Goal: Task Accomplishment & Management: Manage account settings

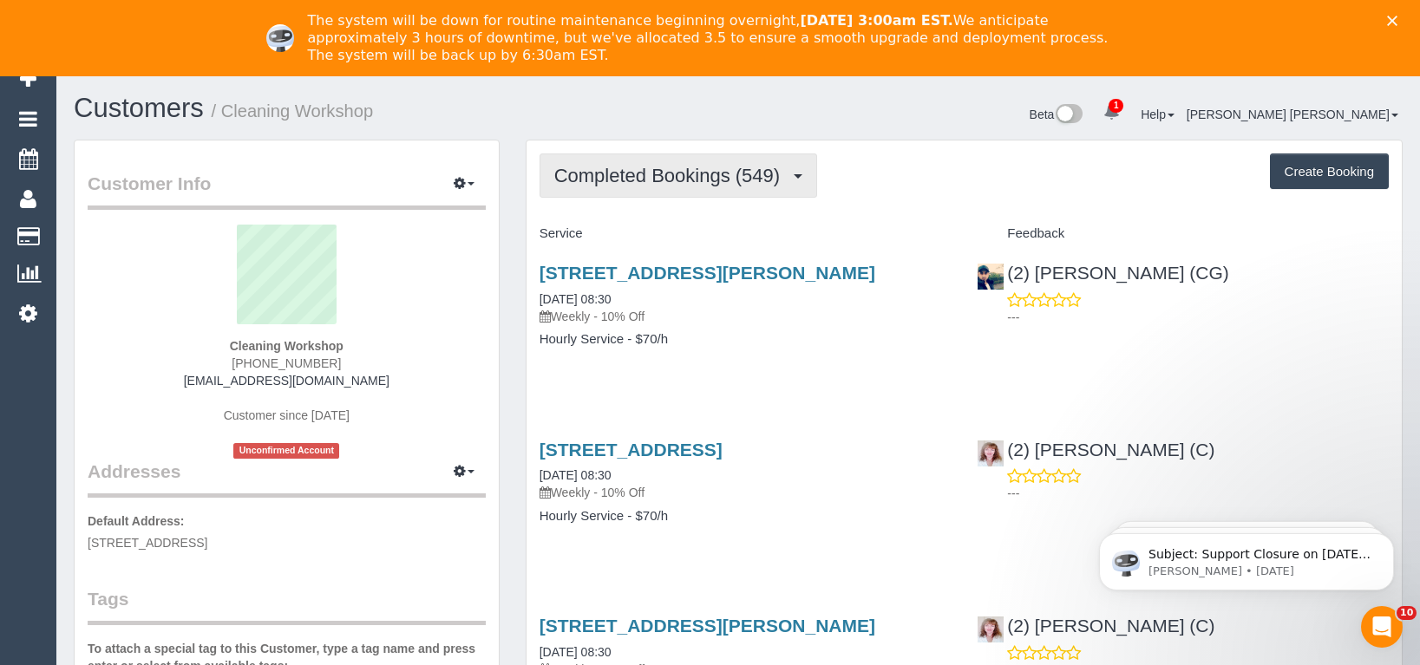
click at [670, 196] on button "Completed Bookings (549)" at bounding box center [679, 176] width 278 height 44
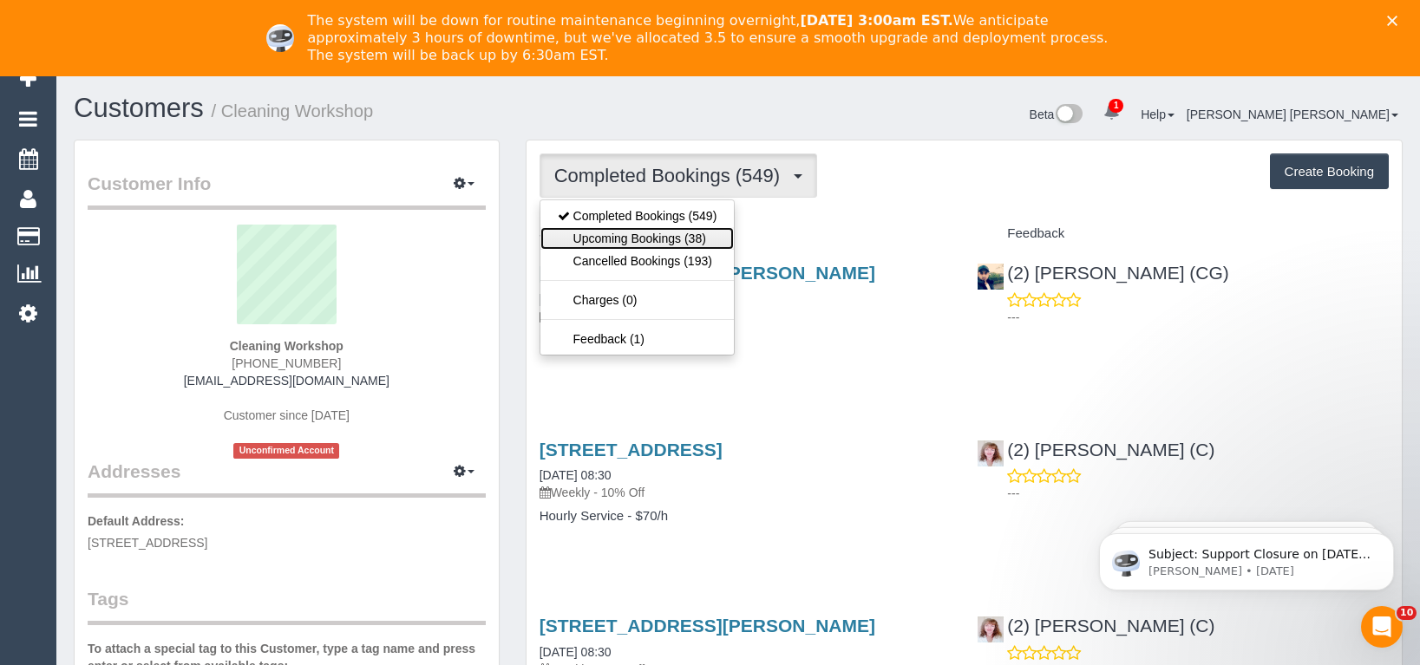
click at [662, 241] on link "Upcoming Bookings (38)" at bounding box center [637, 238] width 194 height 23
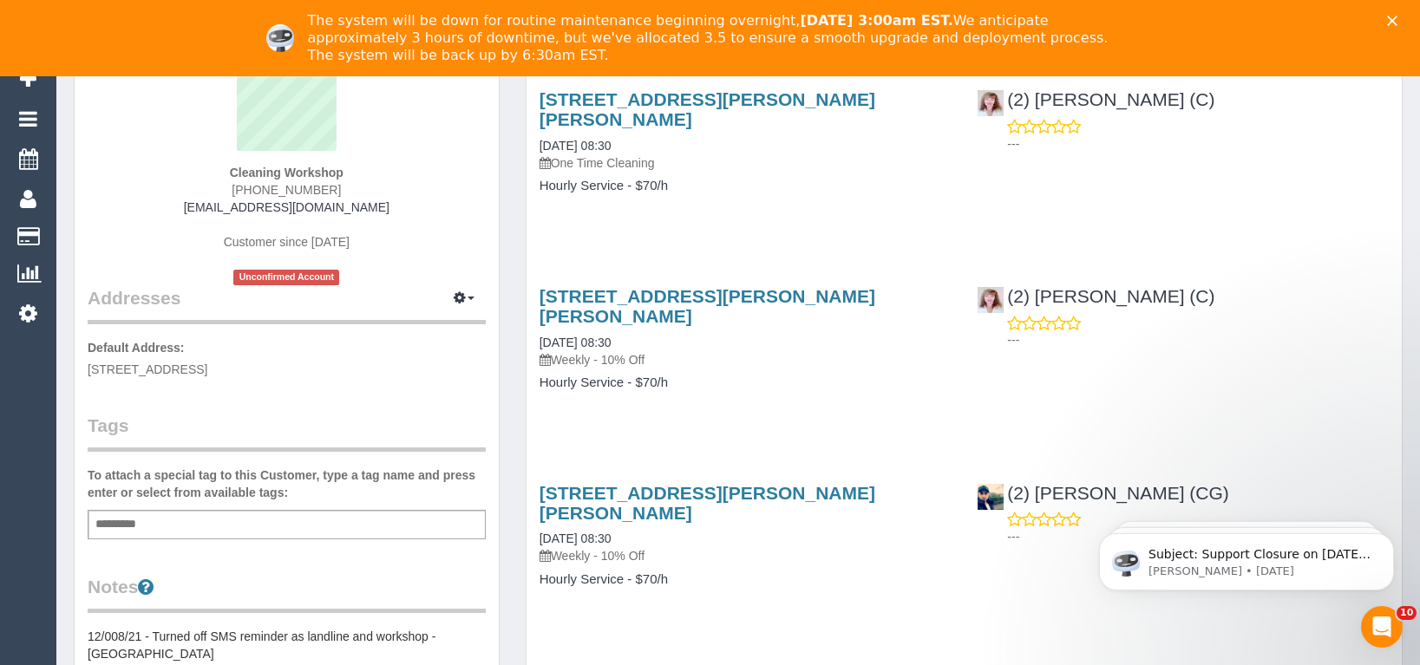
scroll to position [260, 0]
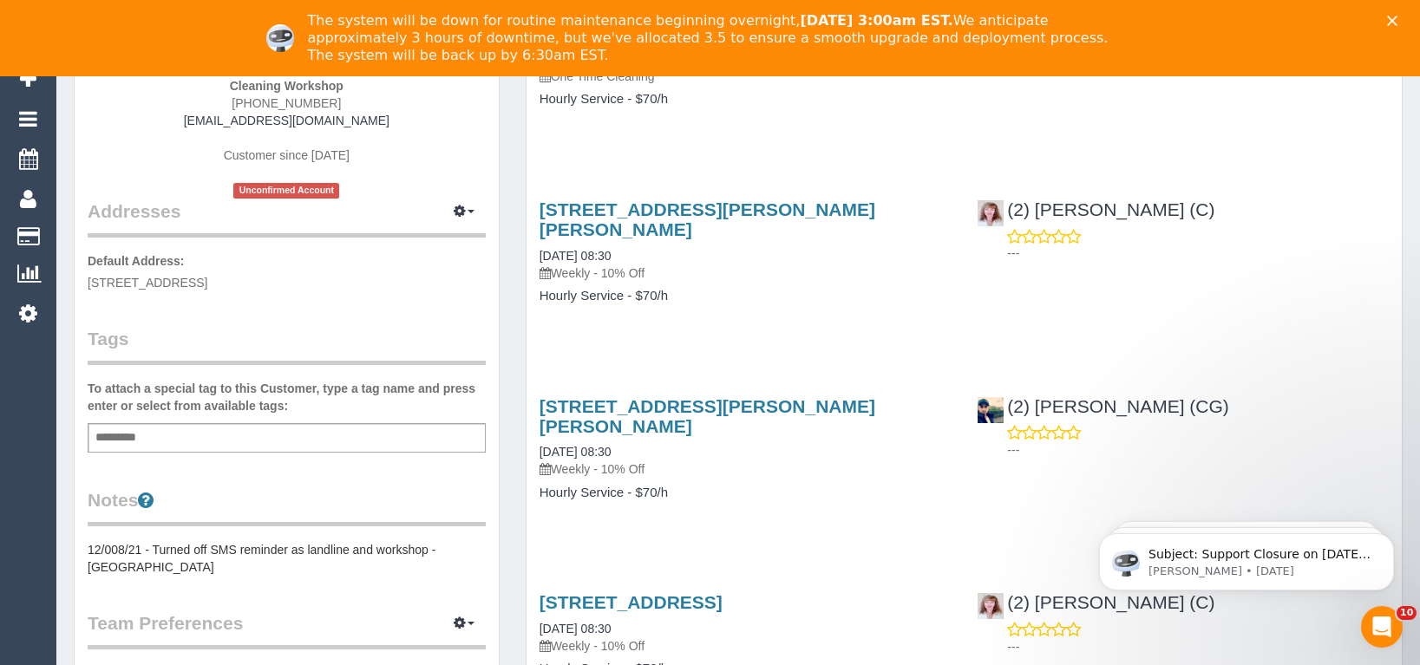
click at [752, 473] on div "[STREET_ADDRESS][PERSON_NAME][PERSON_NAME] [DATE] 08:30 Weekly - 10% Off Hourly…" at bounding box center [745, 459] width 438 height 154
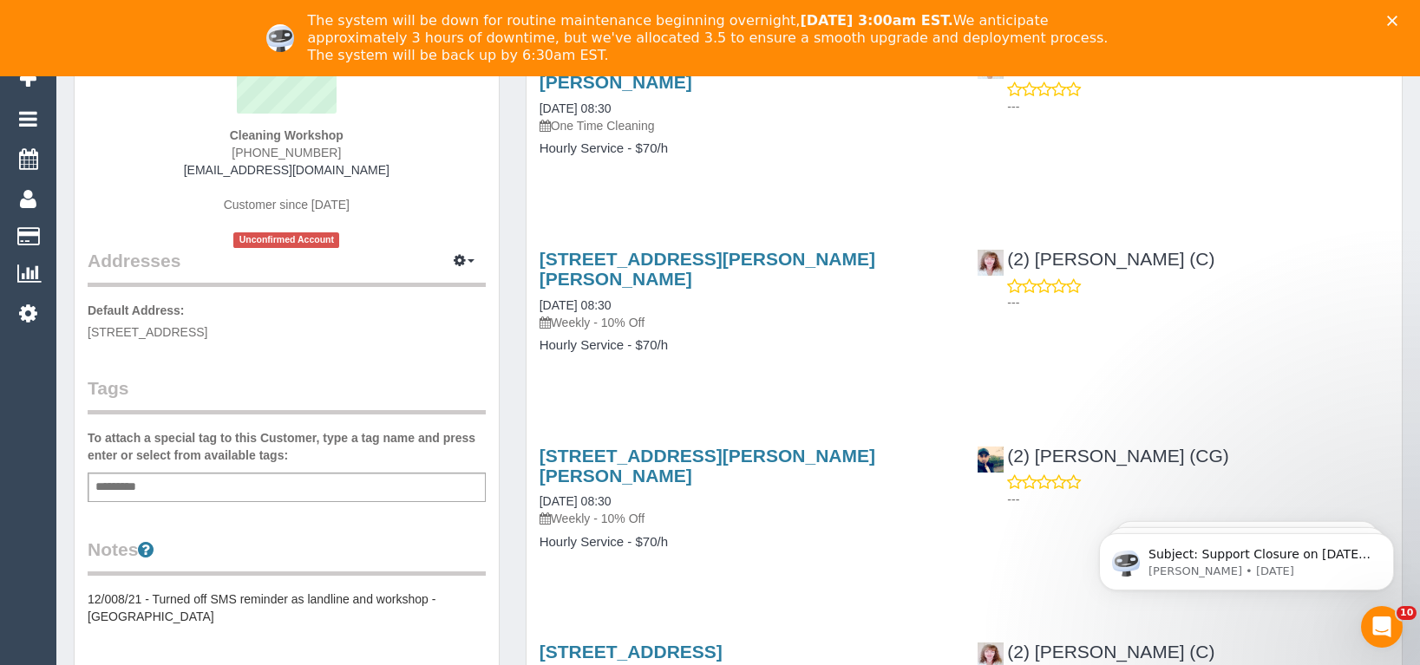
scroll to position [87, 0]
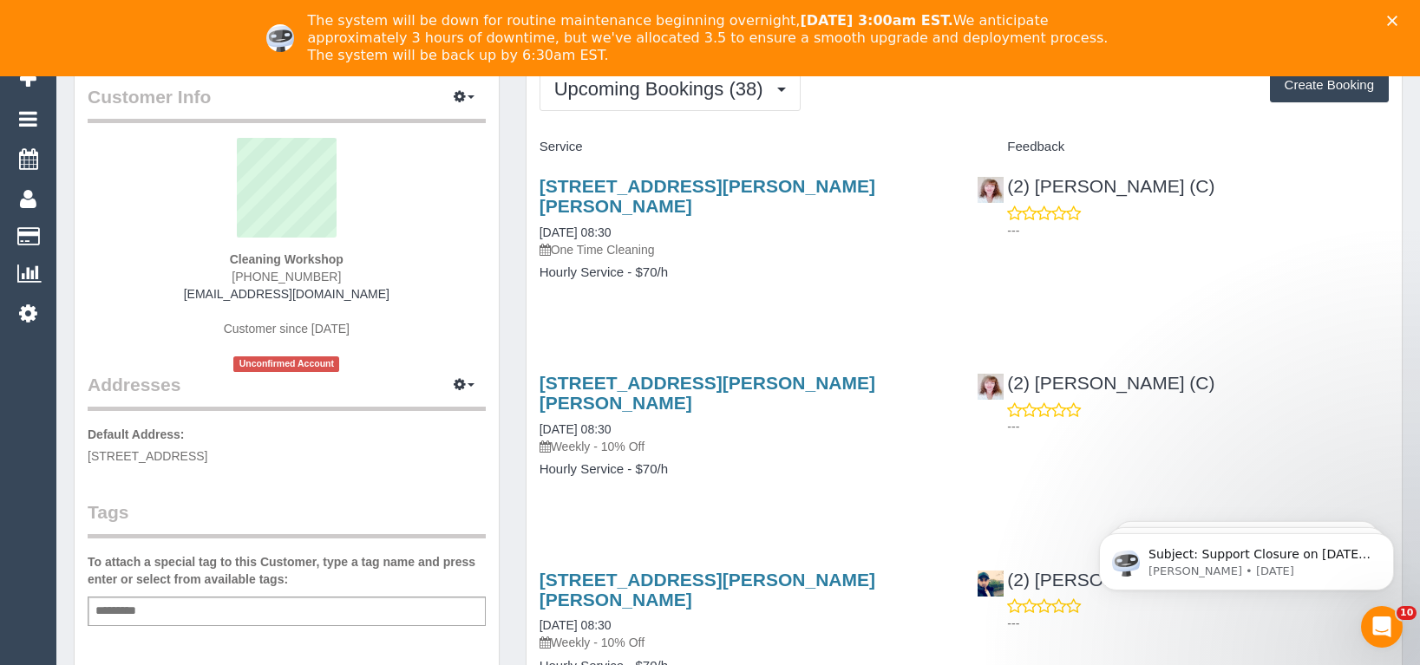
click at [754, 438] on p "Weekly - 10% Off" at bounding box center [746, 446] width 412 height 17
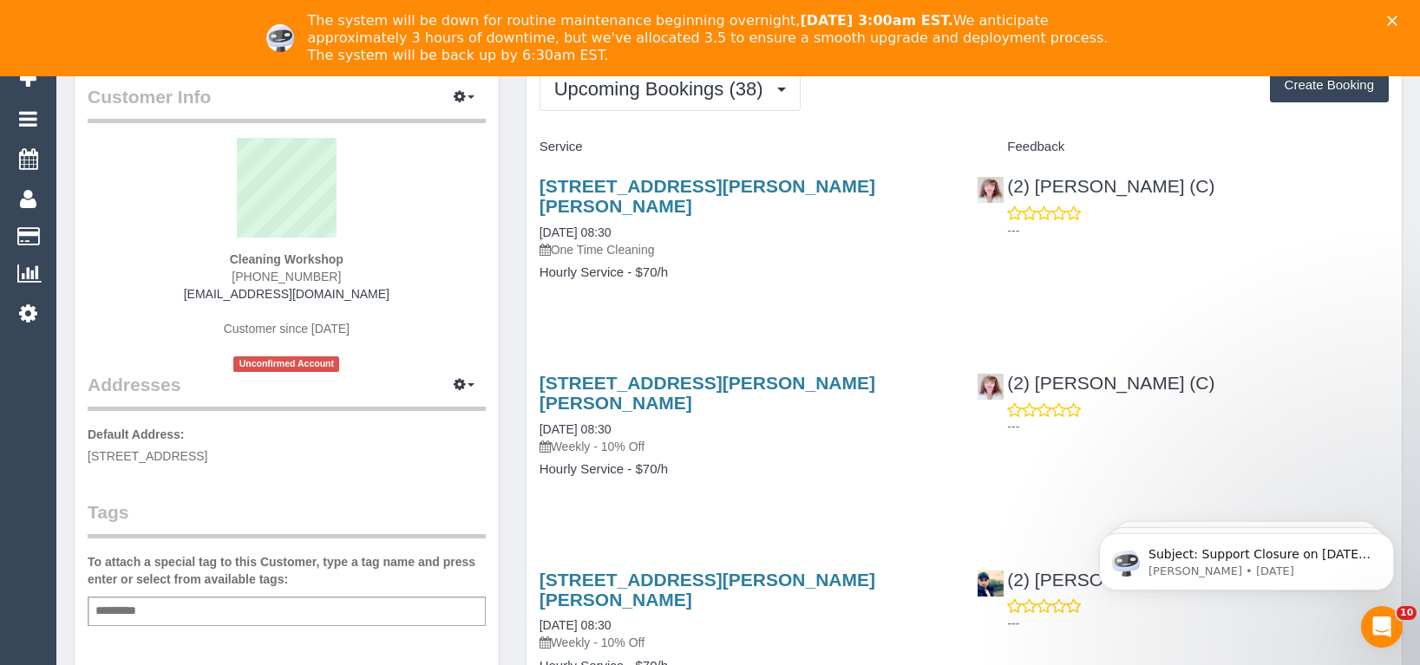
drag, startPoint x: 887, startPoint y: 358, endPoint x: 533, endPoint y: 364, distance: 353.9
click at [533, 364] on div "[STREET_ADDRESS][PERSON_NAME][PERSON_NAME] [DATE] 08:30 Weekly - 10% Off Hourly…" at bounding box center [745, 435] width 438 height 154
drag, startPoint x: 533, startPoint y: 364, endPoint x: 668, endPoint y: 330, distance: 138.6
